Goal: Information Seeking & Learning: Learn about a topic

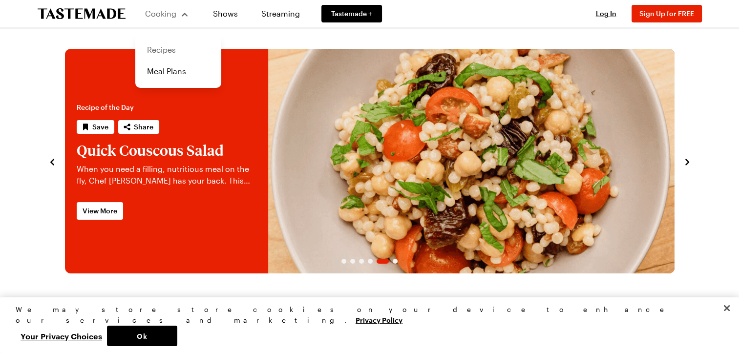
click at [160, 50] on link "Recipes" at bounding box center [178, 50] width 74 height 22
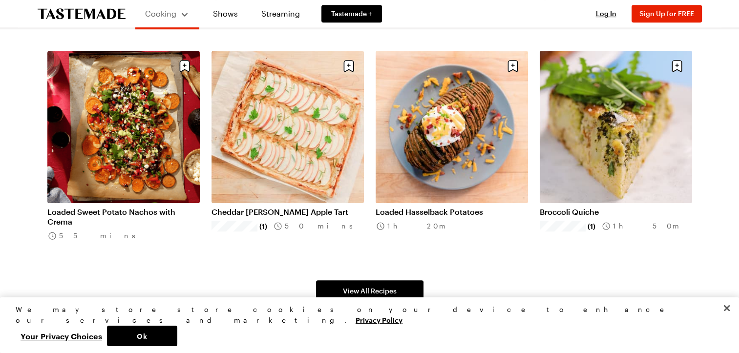
scroll to position [586, 0]
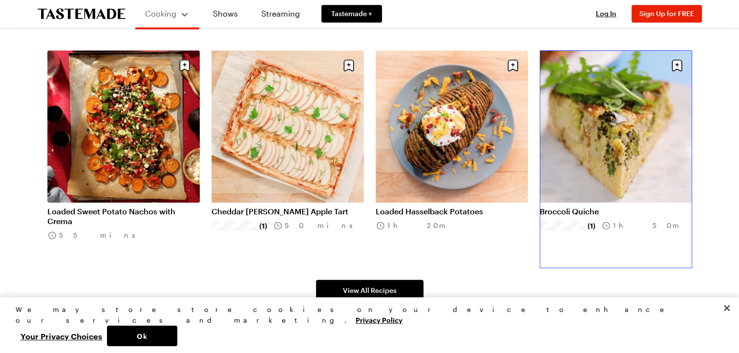
click at [590, 207] on link "Broccoli Quiche" at bounding box center [616, 212] width 152 height 10
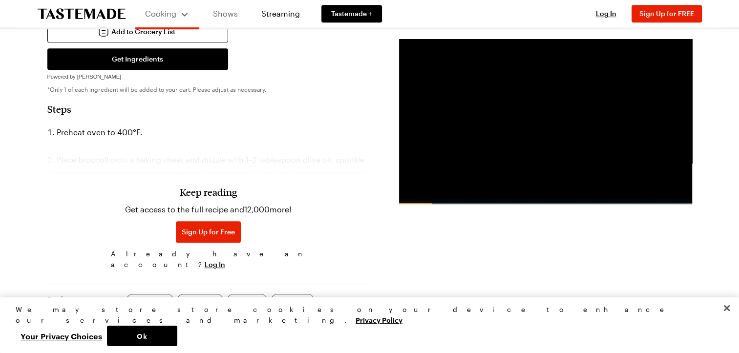
scroll to position [489, 0]
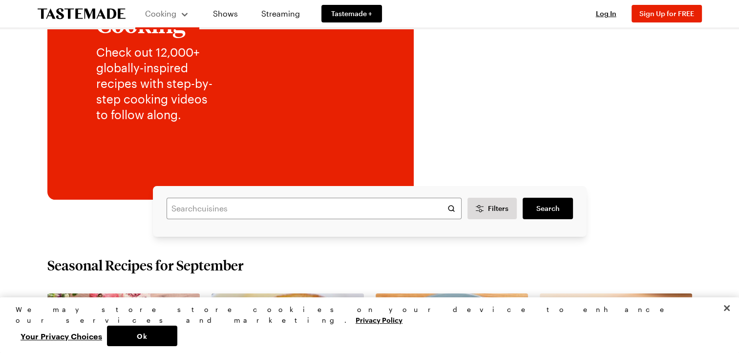
scroll to position [98, 0]
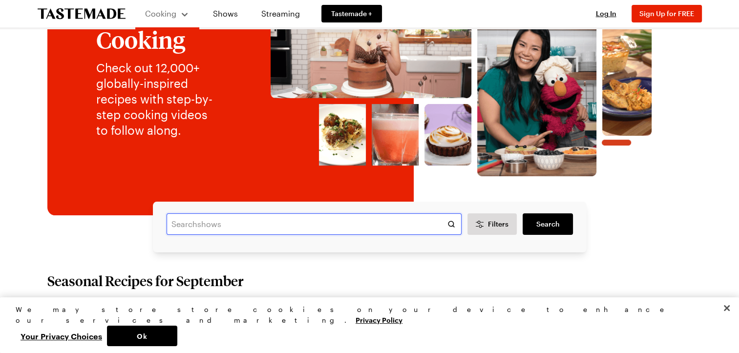
click at [255, 224] on input "text" at bounding box center [314, 225] width 295 height 22
type input "twice baked potatoes"
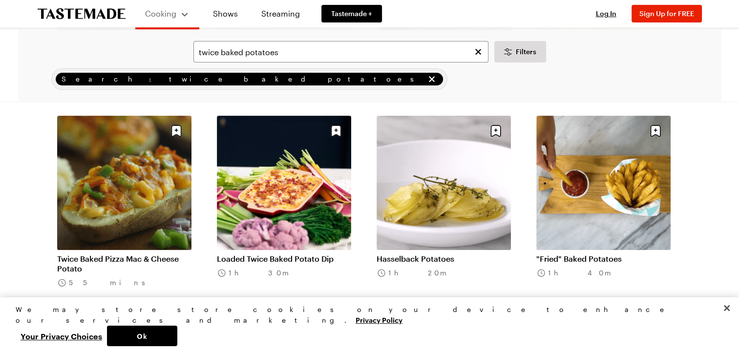
scroll to position [293, 0]
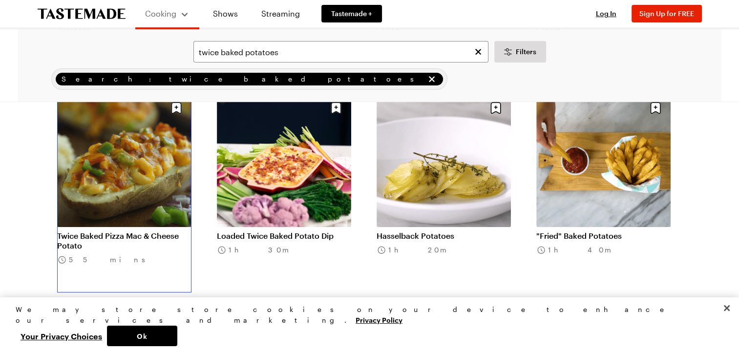
click at [125, 231] on link "Twice Baked Pizza Mac & Cheese Potato" at bounding box center [124, 241] width 134 height 20
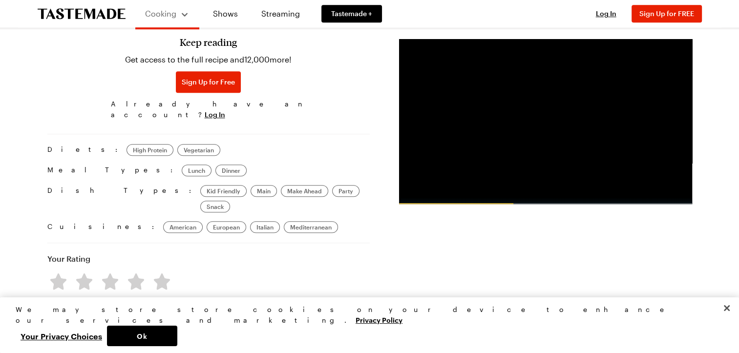
scroll to position [635, 0]
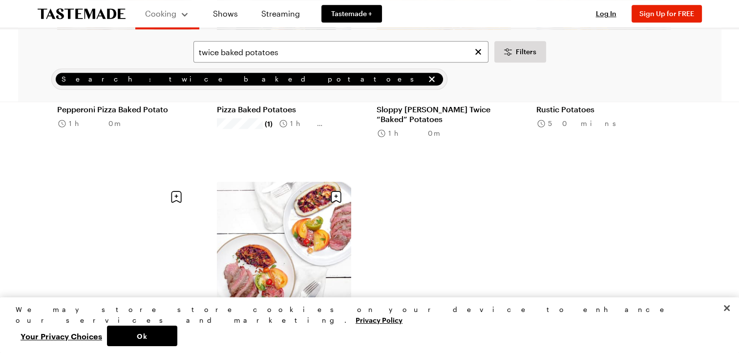
scroll to position [293, 0]
